Goal: Book appointment/travel/reservation

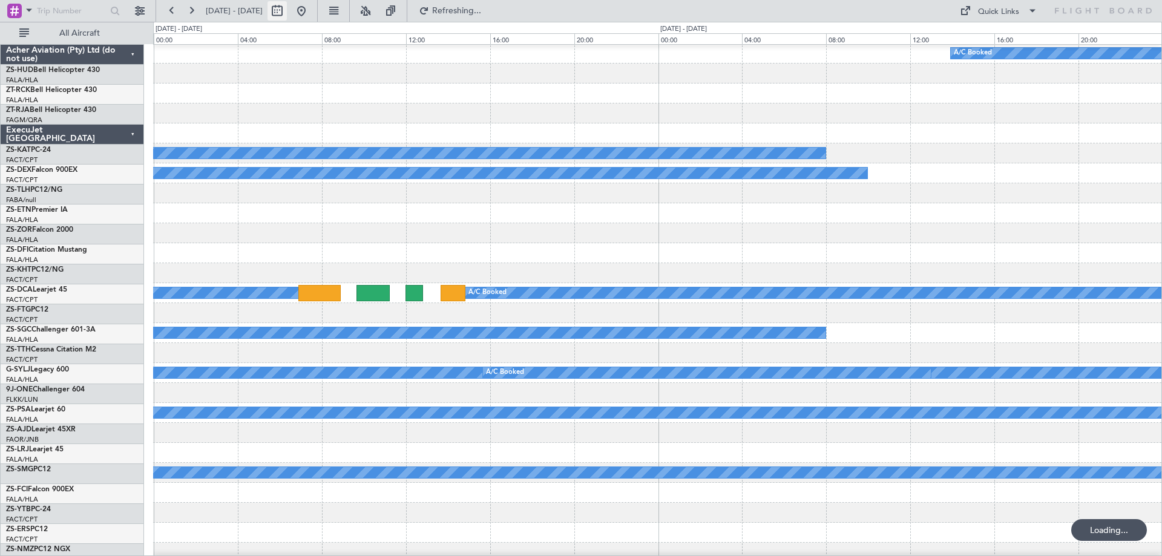
scroll to position [121, 0]
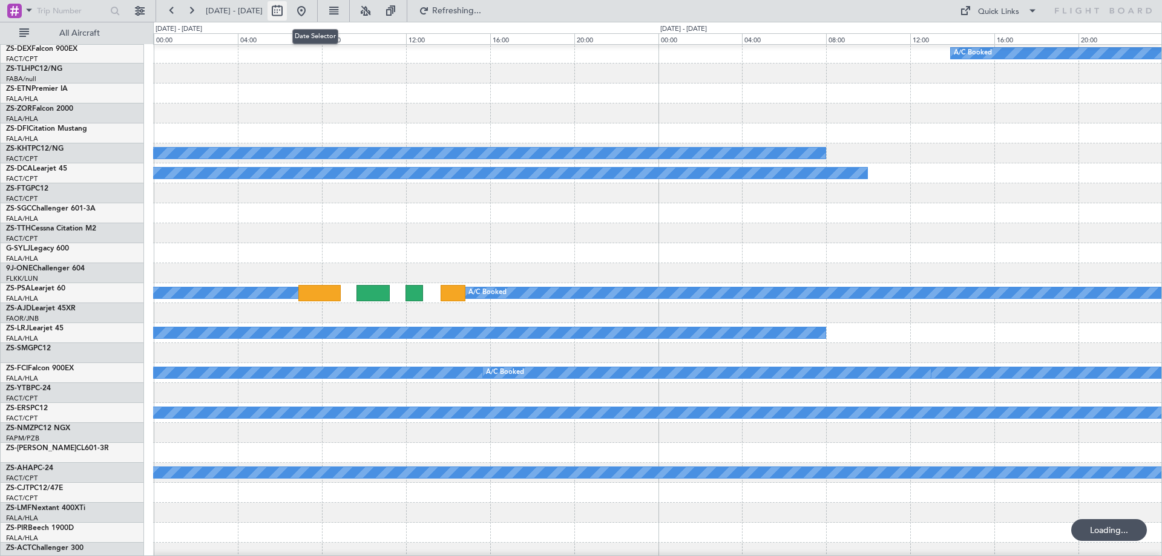
click at [287, 8] on button at bounding box center [277, 10] width 19 height 19
select select "9"
select select "2025"
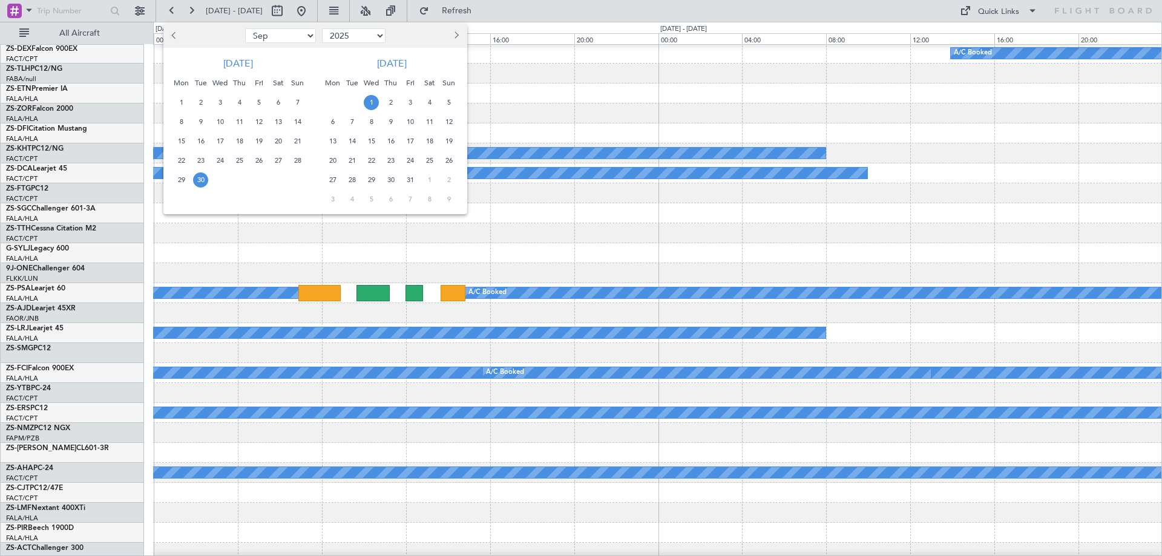
click at [455, 35] on span "Next month" at bounding box center [455, 34] width 7 height 7
select select "1"
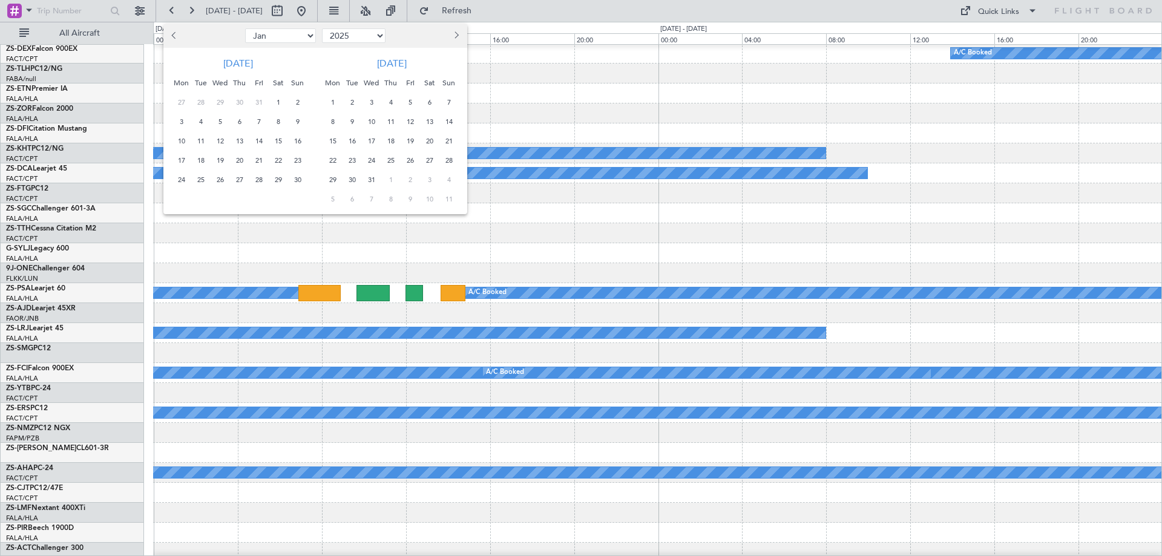
select select "2026"
click at [457, 35] on span "Next month" at bounding box center [455, 34] width 7 height 7
select select "3"
